Goal: Task Accomplishment & Management: Manage account settings

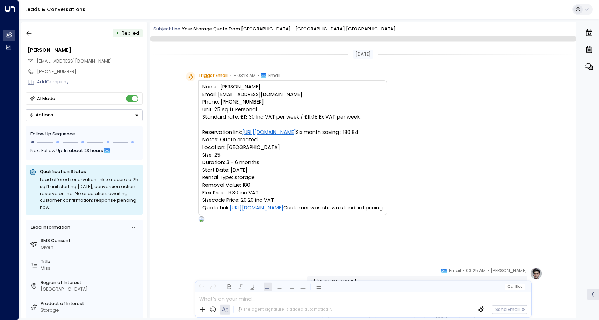
scroll to position [260, 0]
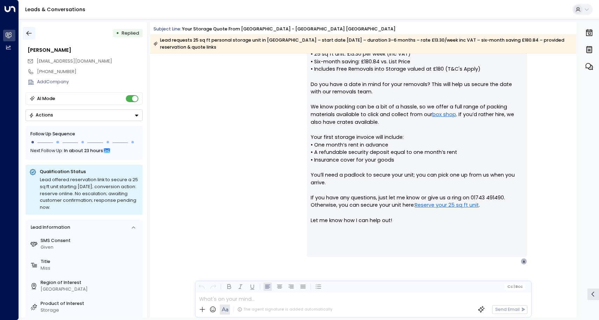
click at [32, 31] on icon "button" at bounding box center [29, 33] width 7 height 7
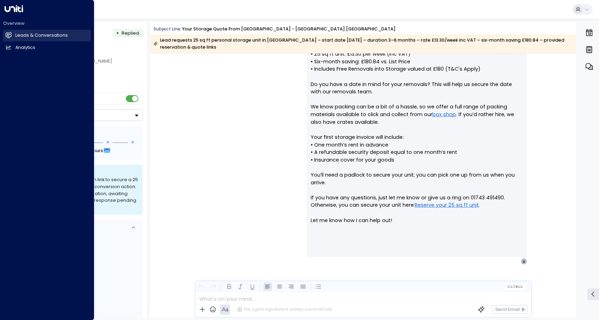
click at [12, 36] on link "Leads & Conversations Leads & Conversations" at bounding box center [47, 36] width 88 height 12
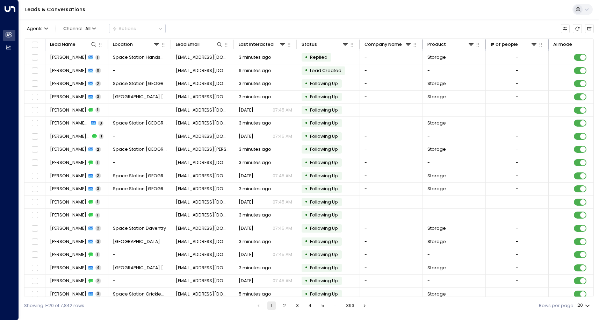
click at [269, 16] on div "Leads & Conversations" at bounding box center [309, 9] width 580 height 19
click at [93, 43] on icon at bounding box center [94, 44] width 5 height 5
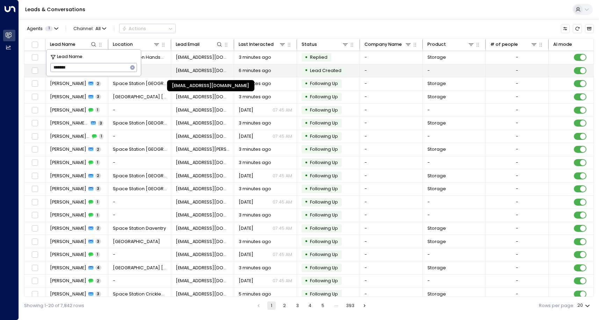
type input "*******"
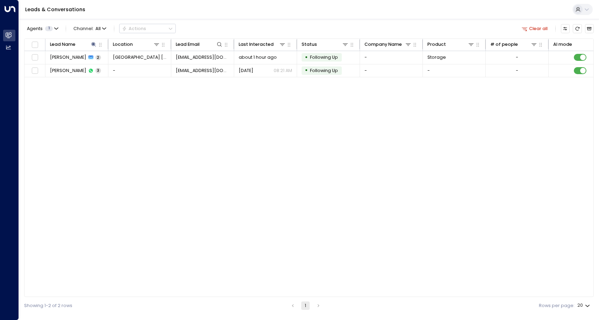
click at [227, 24] on div "Agents 1 Channel: All Actions Clear all" at bounding box center [309, 28] width 570 height 13
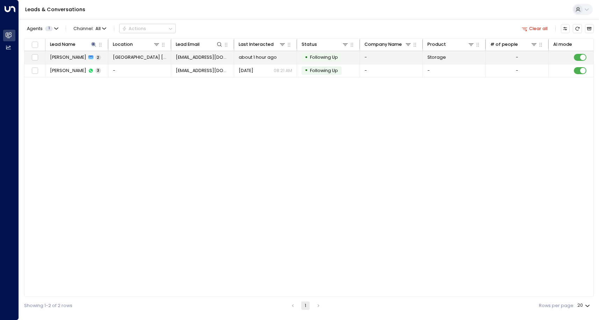
click at [171, 63] on td "[GEOGRAPHIC_DATA] [GEOGRAPHIC_DATA]" at bounding box center [139, 57] width 63 height 13
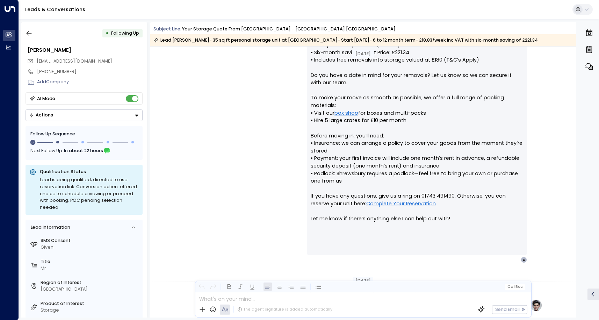
scroll to position [261, 0]
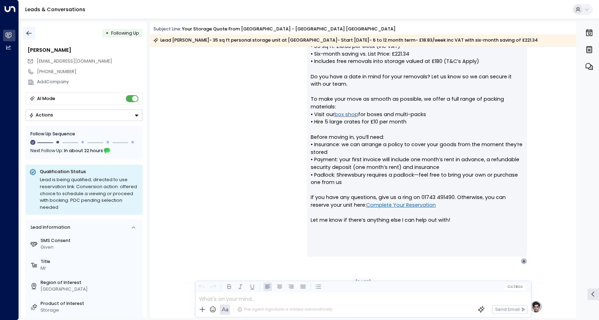
click at [26, 32] on icon "button" at bounding box center [29, 33] width 7 height 7
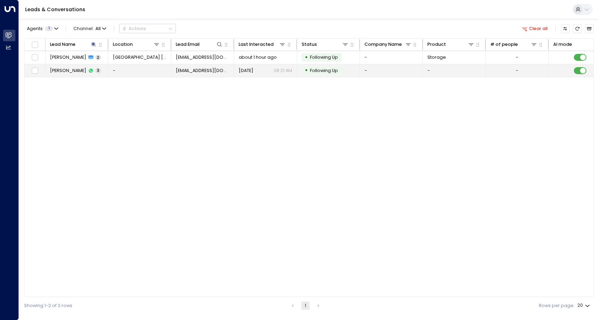
click at [200, 76] on td "[EMAIL_ADDRESS][DOMAIN_NAME]" at bounding box center [202, 70] width 63 height 13
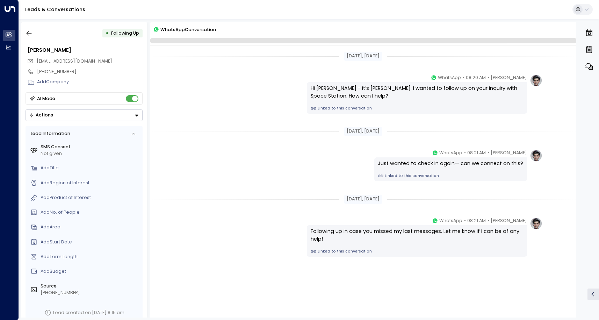
scroll to position [2, 0]
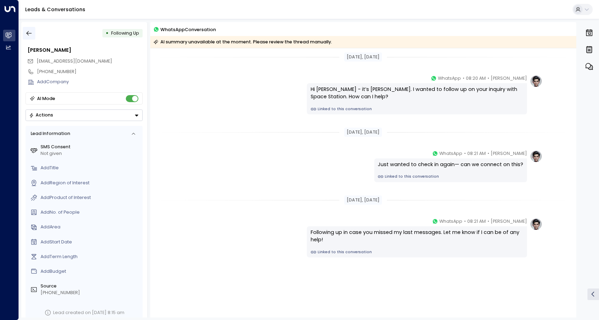
click at [30, 35] on icon "button" at bounding box center [29, 33] width 7 height 7
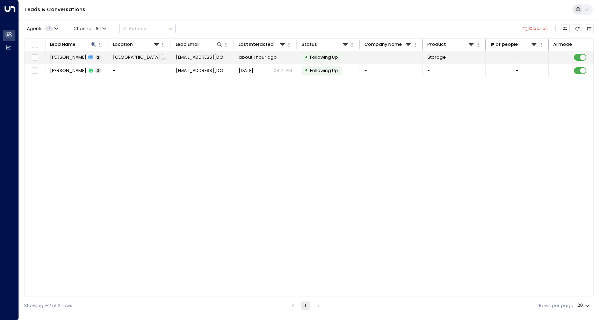
click at [99, 58] on td "Thomas Allport 2" at bounding box center [76, 57] width 63 height 13
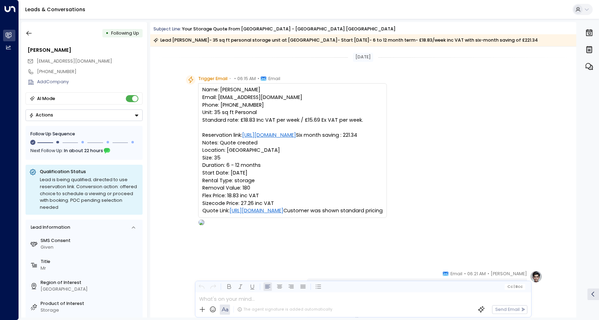
scroll to position [419, 0]
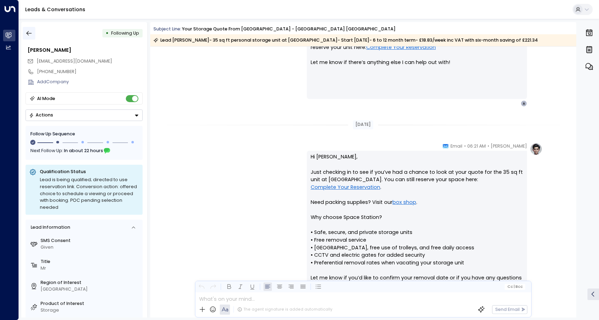
click at [31, 34] on icon "button" at bounding box center [29, 33] width 7 height 7
